Goal: Use online tool/utility: Utilize a website feature to perform a specific function

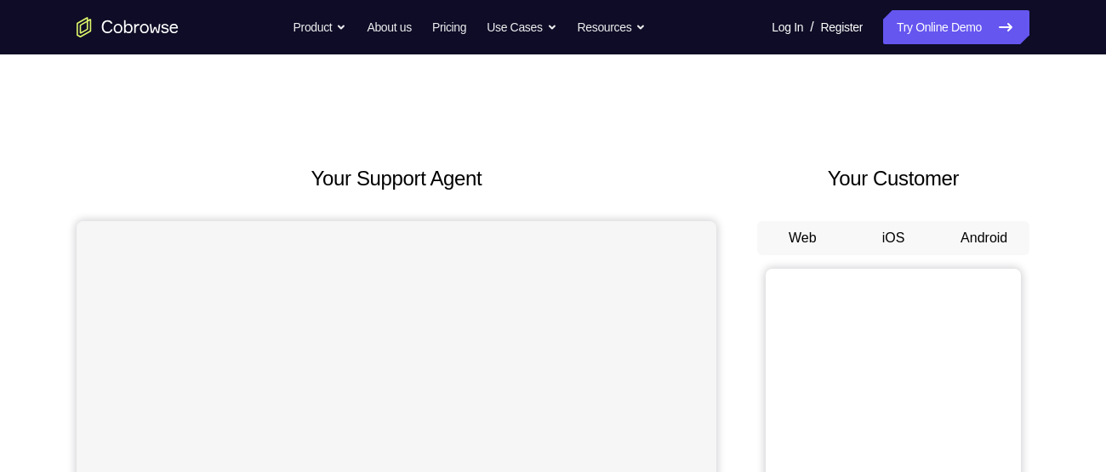
click at [986, 237] on button "Android" at bounding box center [984, 238] width 91 height 34
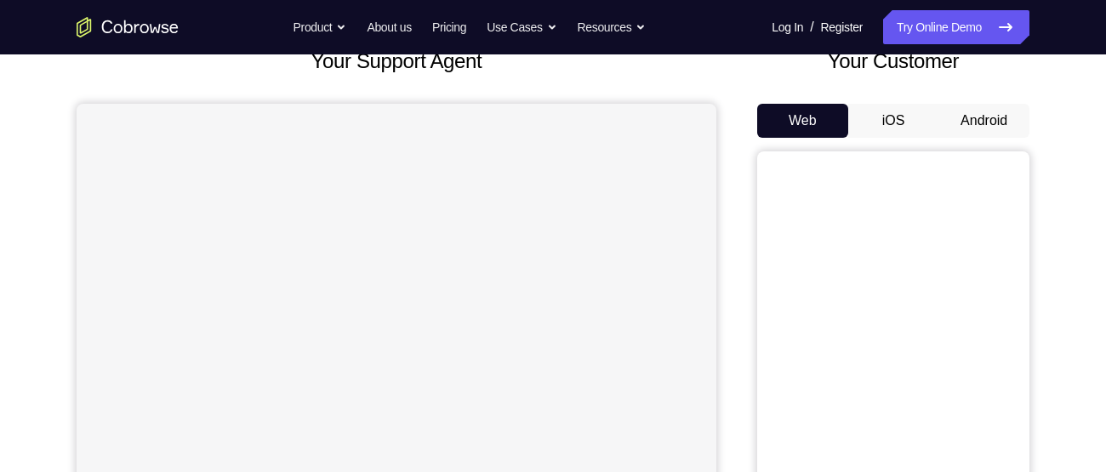
scroll to position [122, 0]
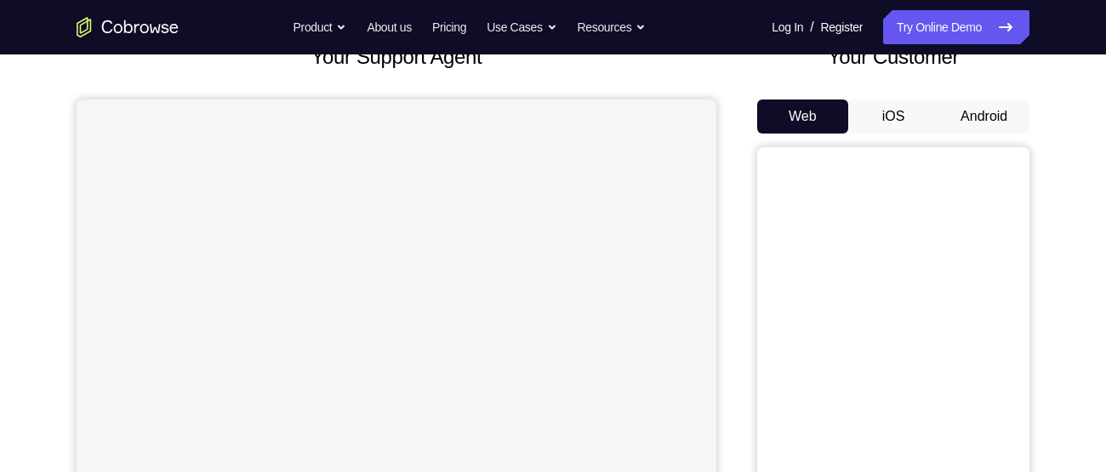
click at [983, 102] on button "Android" at bounding box center [984, 117] width 91 height 34
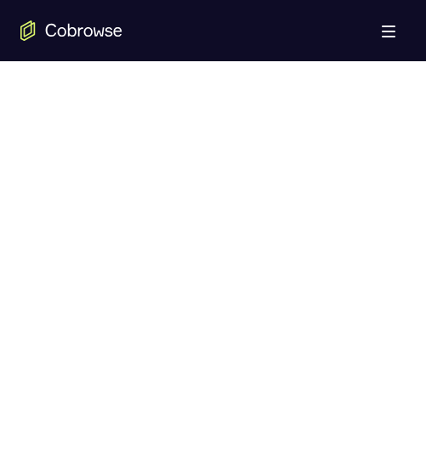
scroll to position [1004, 0]
click at [380, 360] on div at bounding box center [213, 174] width 386 height 523
click at [358, 317] on div at bounding box center [213, 278] width 386 height 523
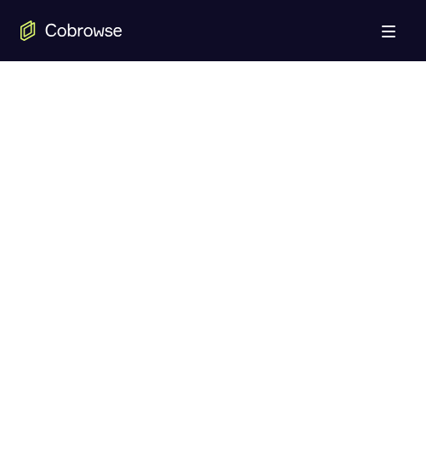
click at [361, 286] on div at bounding box center [213, 252] width 386 height 523
